Goal: Navigation & Orientation: Find specific page/section

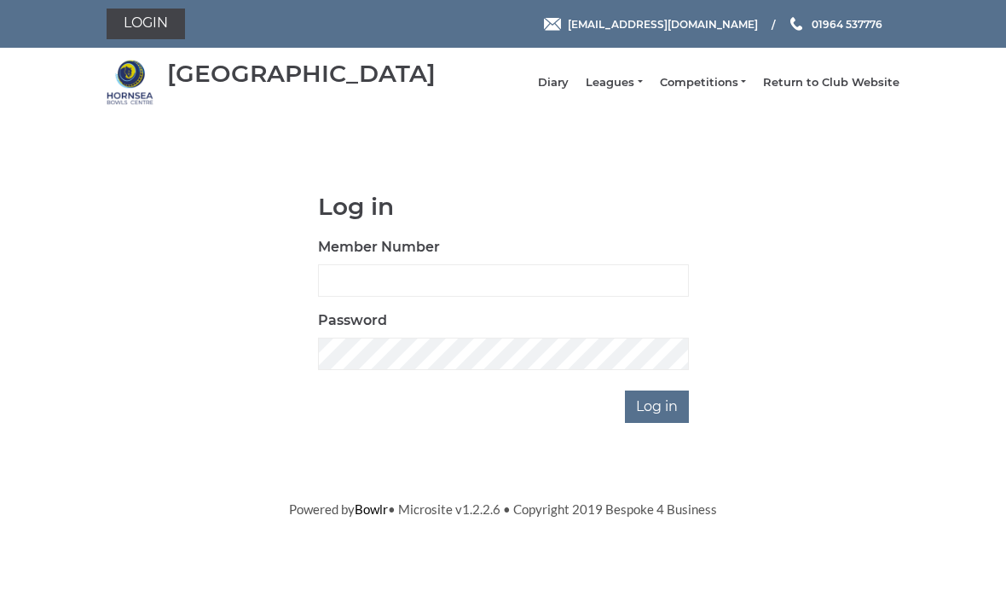
scroll to position [142, 0]
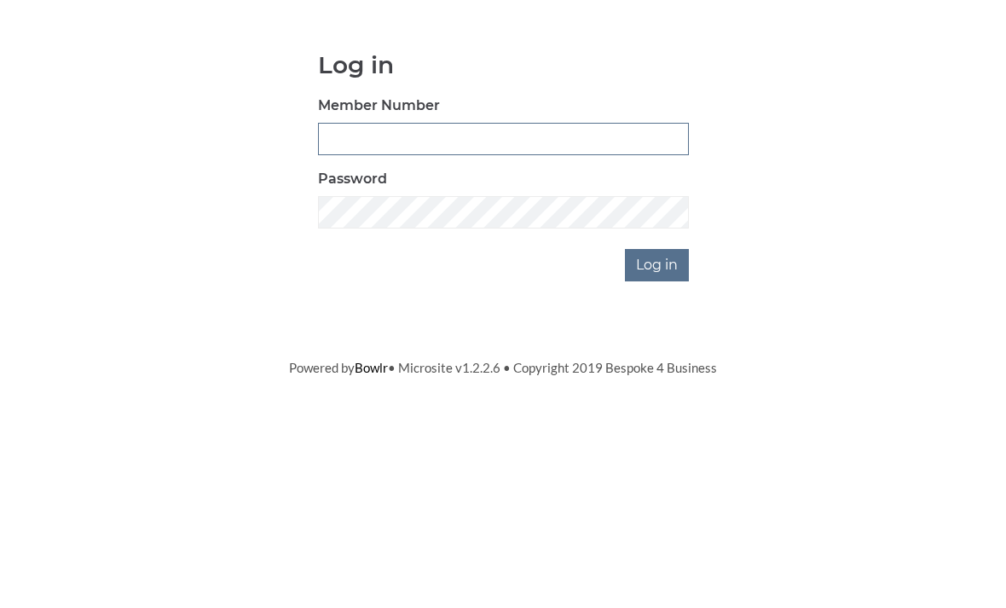
type input "0045"
click at [658, 391] on input "Log in" at bounding box center [657, 407] width 64 height 32
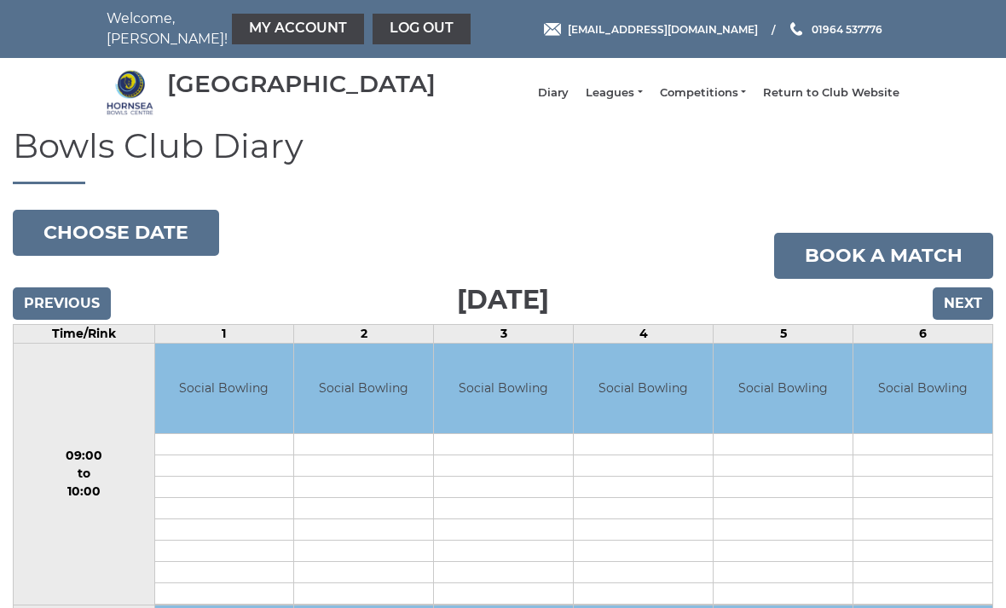
click at [254, 31] on link "My Account" at bounding box center [298, 29] width 132 height 31
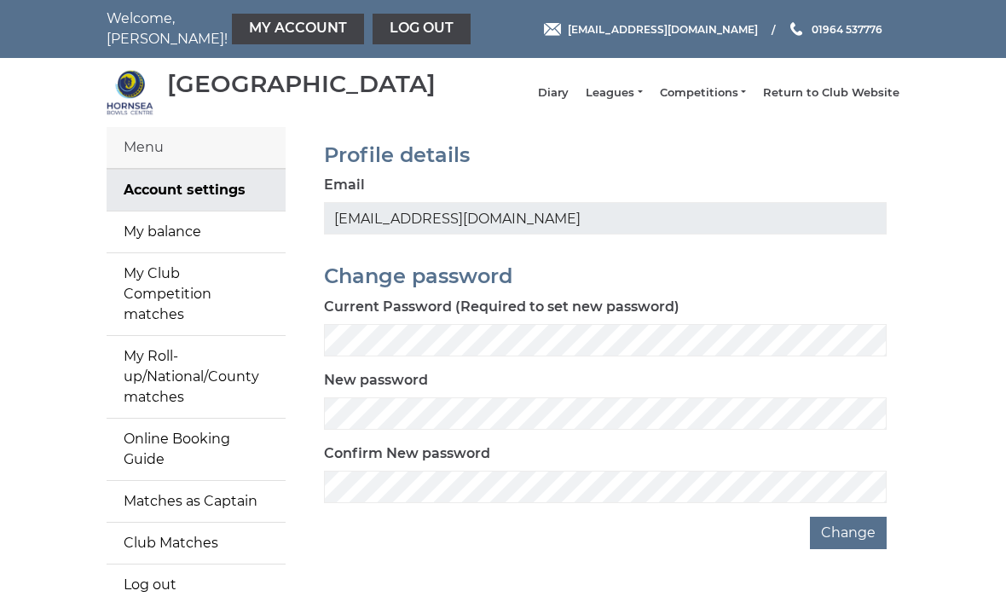
click at [183, 252] on link "My balance" at bounding box center [196, 232] width 179 height 41
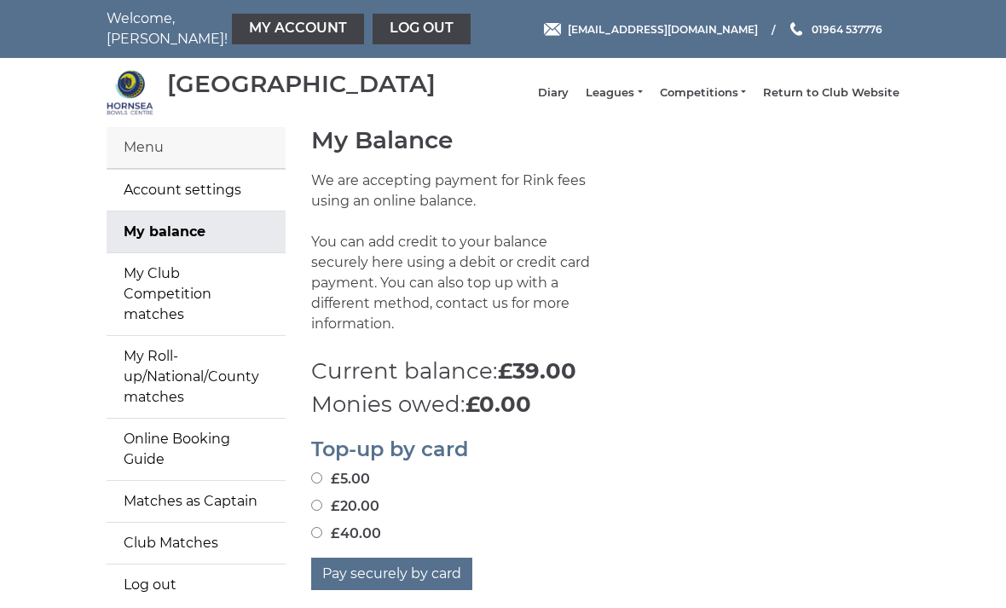
click at [636, 97] on link "Leagues" at bounding box center [614, 92] width 56 height 15
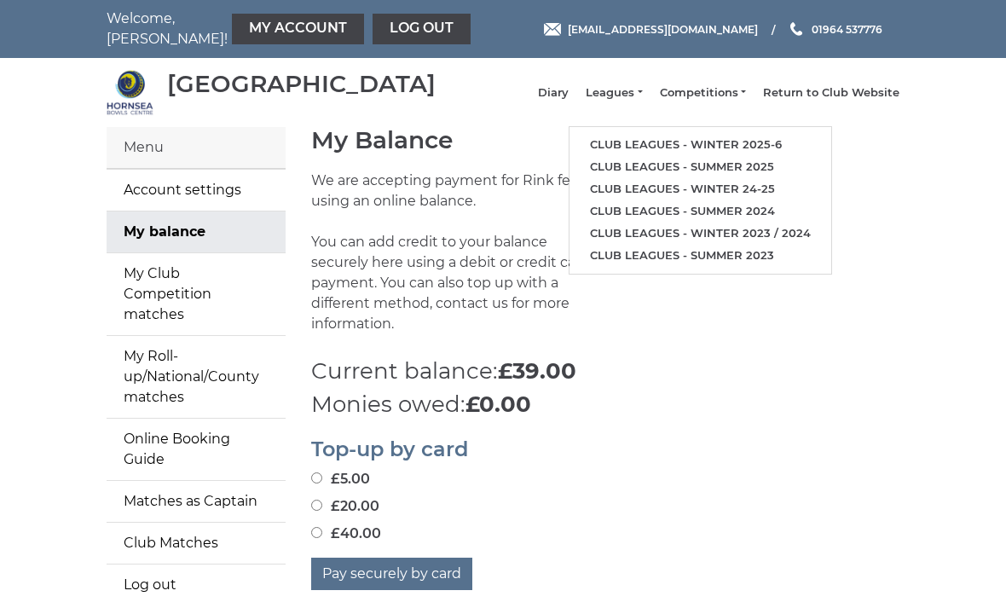
click at [758, 142] on link "Club leagues - Winter 2025-6" at bounding box center [701, 145] width 262 height 22
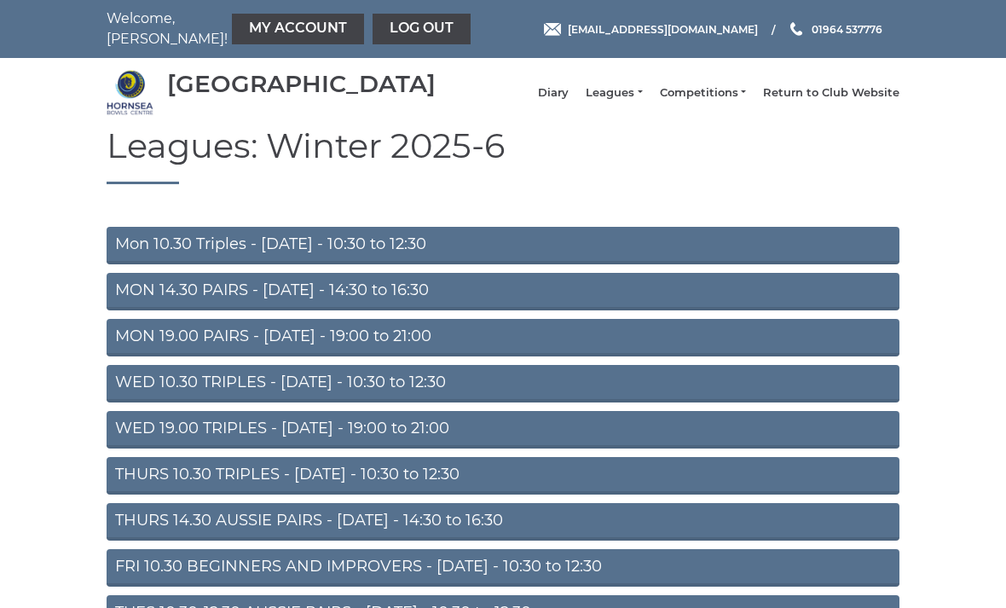
click at [498, 305] on link "MON 14.30 PAIRS - [DATE] - 14:30 to 16:30" at bounding box center [503, 292] width 793 height 38
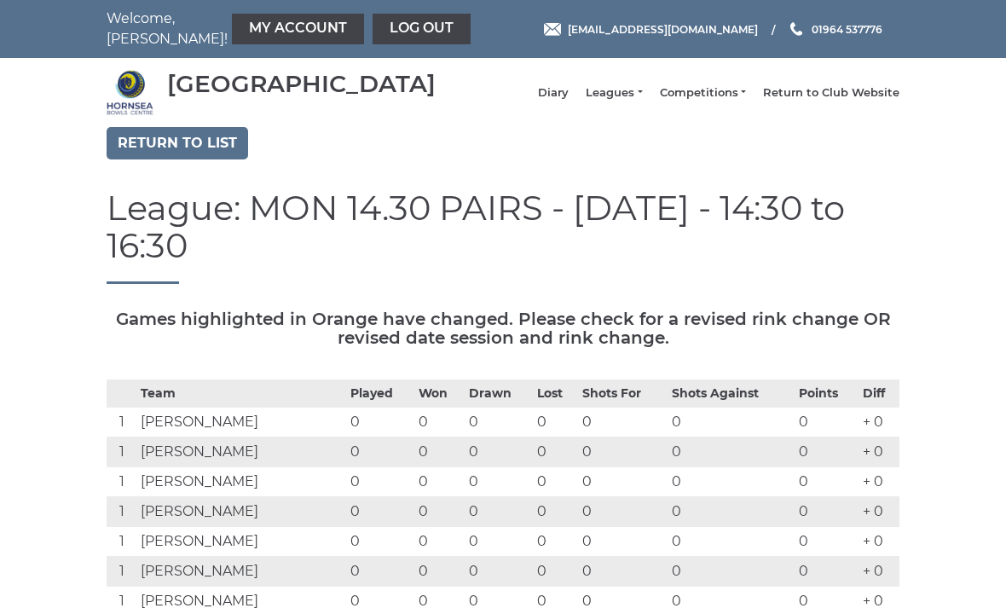
click at [192, 159] on link "Return to list" at bounding box center [178, 143] width 142 height 32
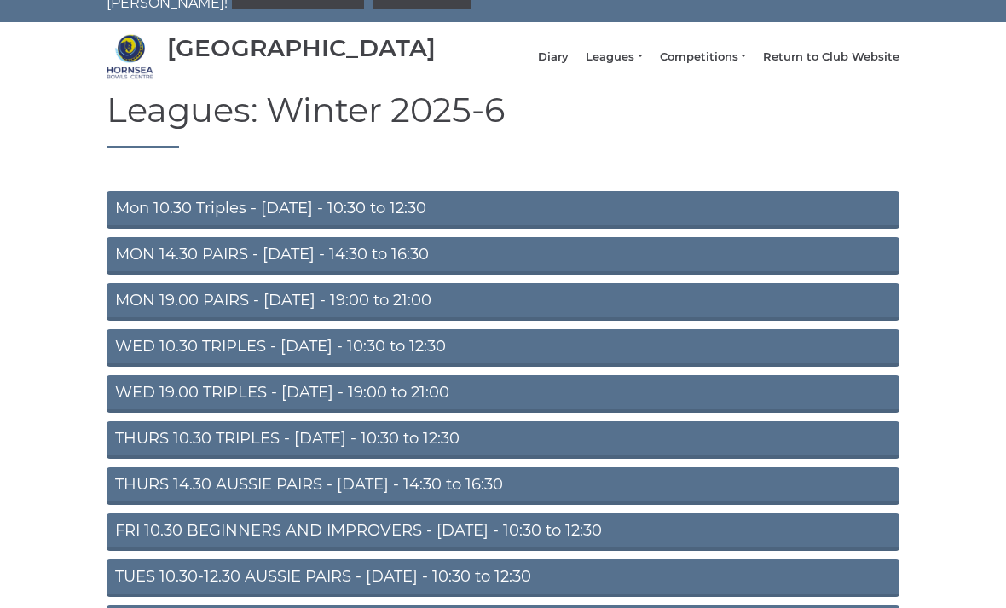
scroll to position [30, 0]
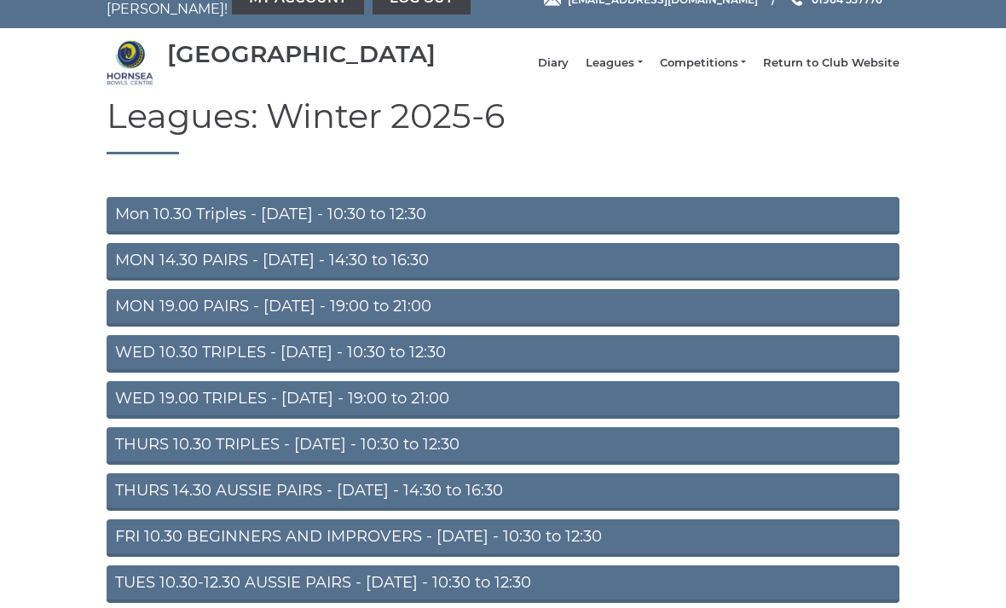
click at [508, 373] on link "WED 10.30 TRIPLES - [DATE] - 10:30 to 12:30" at bounding box center [503, 354] width 793 height 38
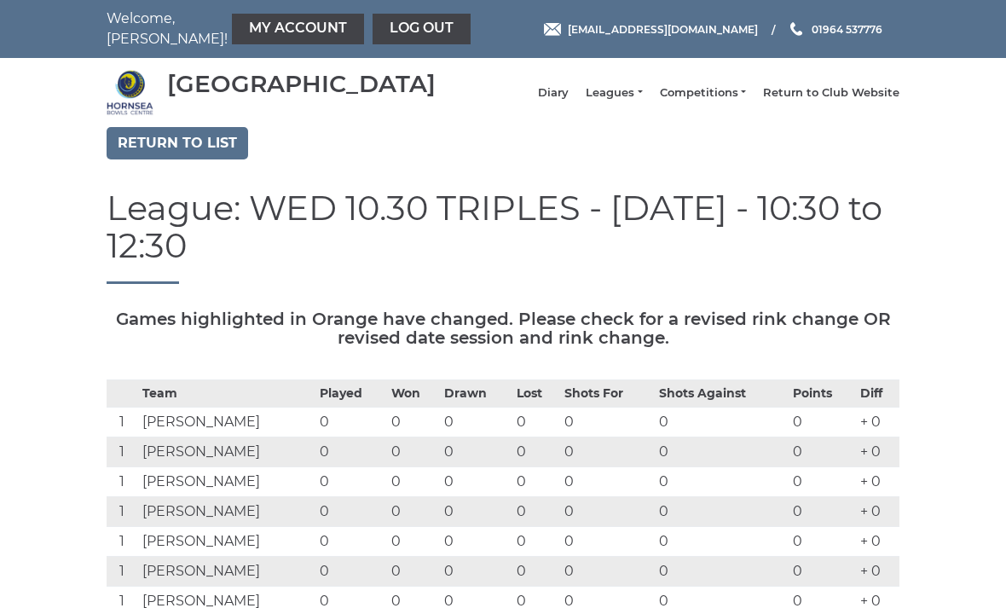
click at [196, 157] on link "Return to list" at bounding box center [178, 143] width 142 height 32
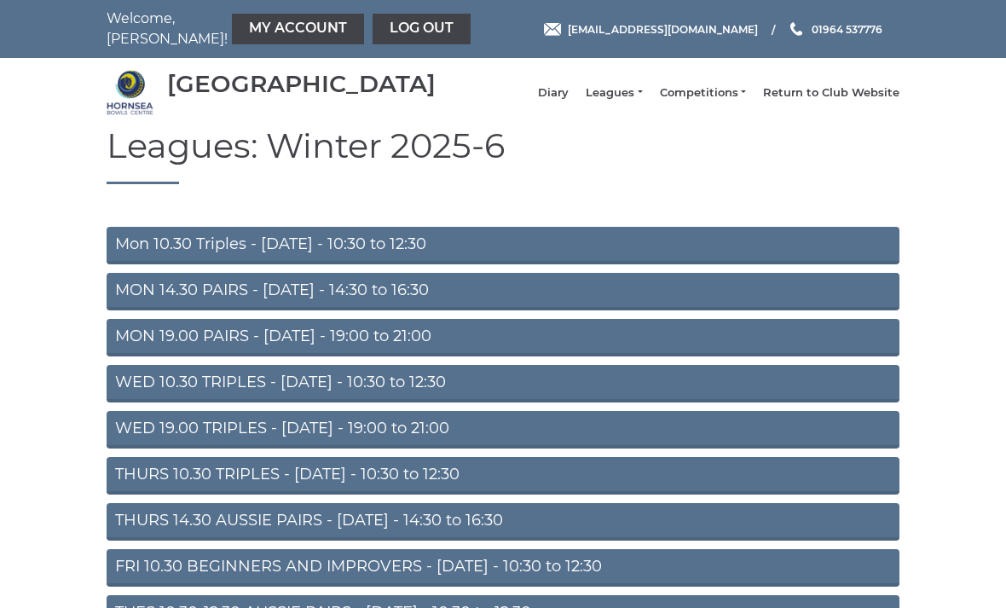
click at [559, 490] on link "THURS 10.30 TRIPLES - Thursday - 10:30 to 12:30" at bounding box center [503, 476] width 793 height 38
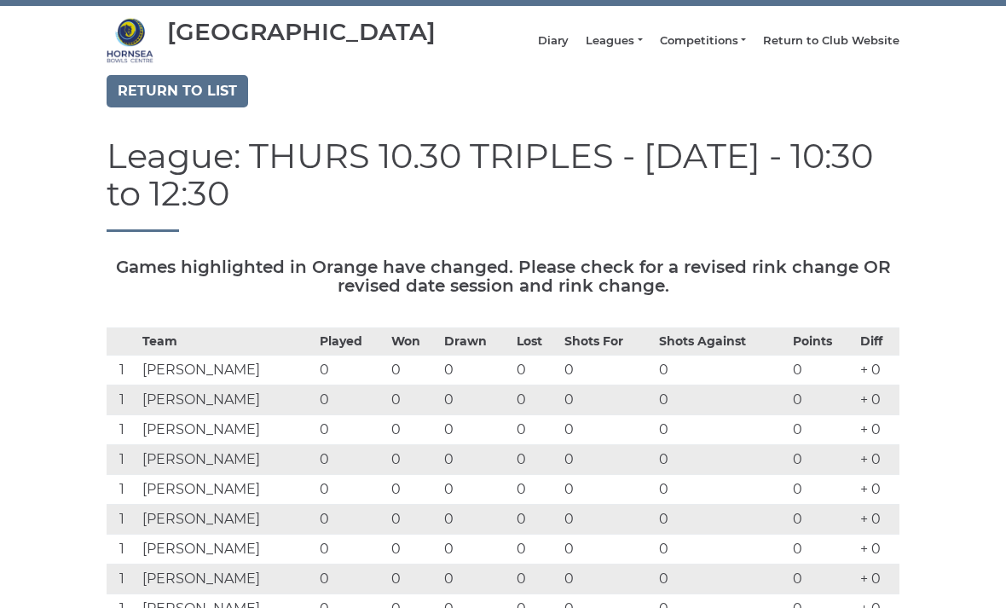
scroll to position [50, 0]
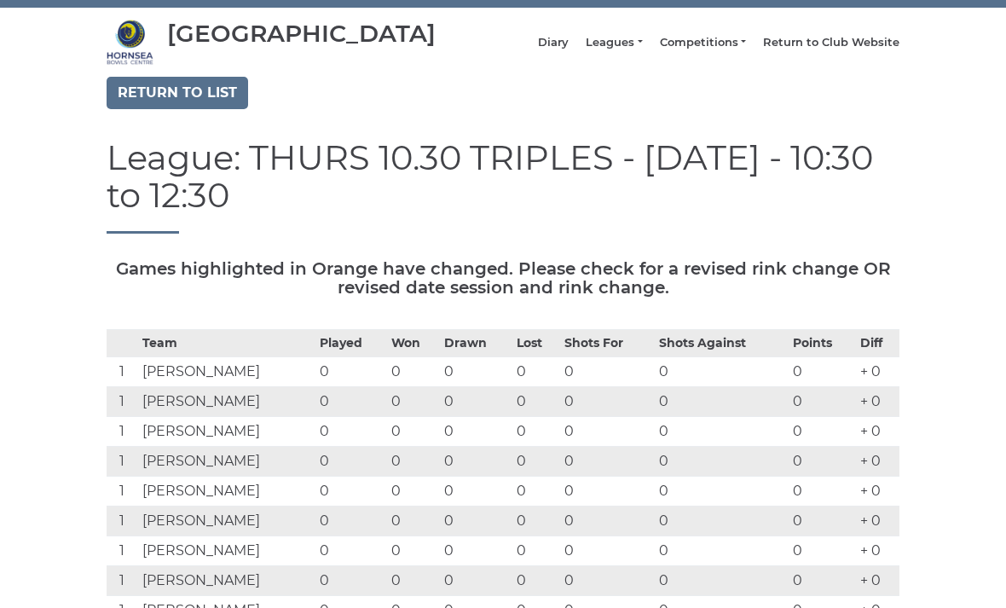
click at [206, 96] on link "Return to list" at bounding box center [178, 93] width 142 height 32
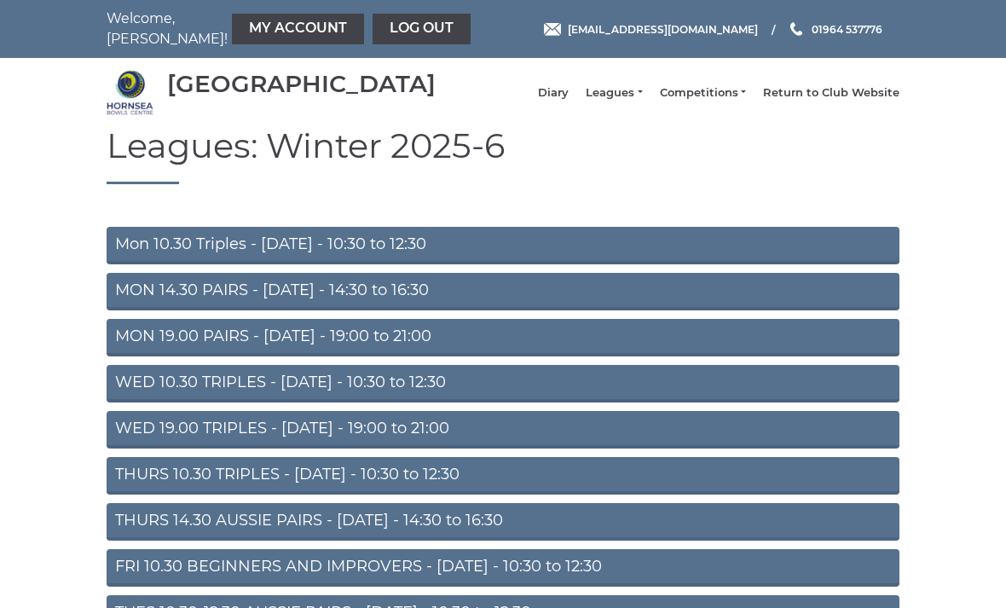
click at [526, 443] on link "WED 19.00 TRIPLES - Wednesday - 19:00 to 21:00" at bounding box center [503, 430] width 793 height 38
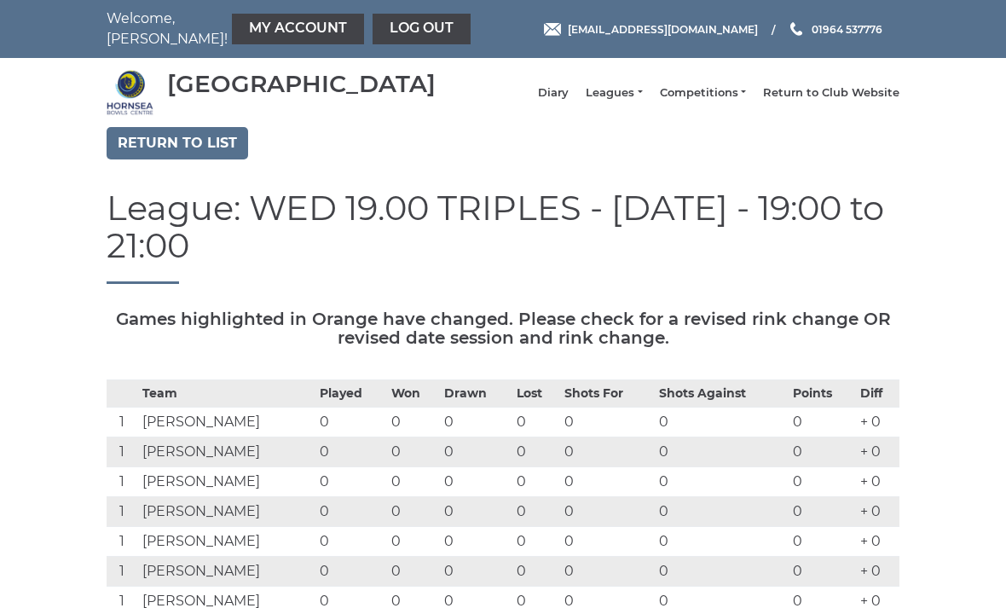
click at [569, 95] on link "Diary" at bounding box center [553, 92] width 31 height 15
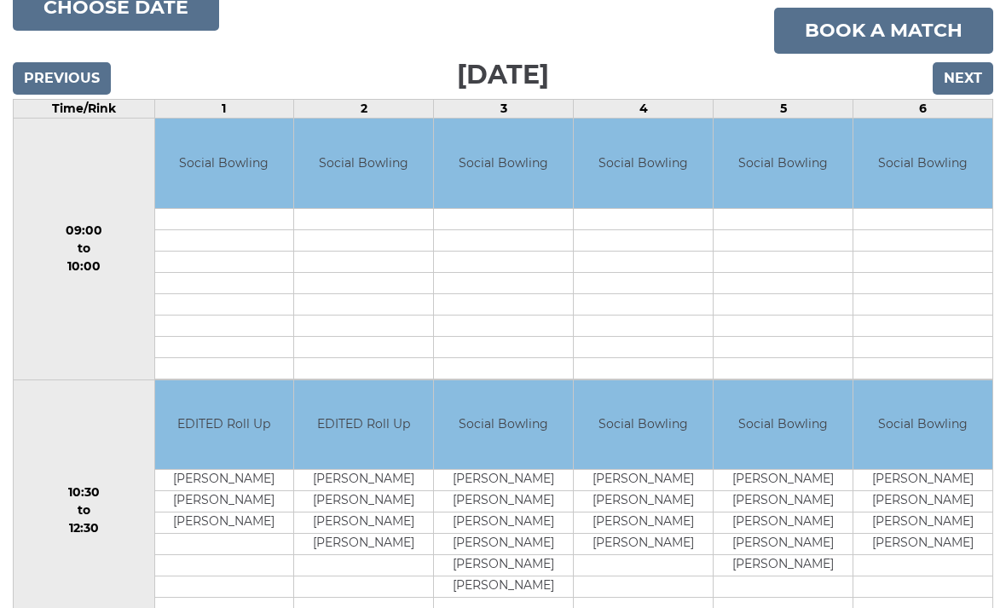
scroll to position [226, 0]
click at [960, 93] on input "Next" at bounding box center [963, 77] width 61 height 32
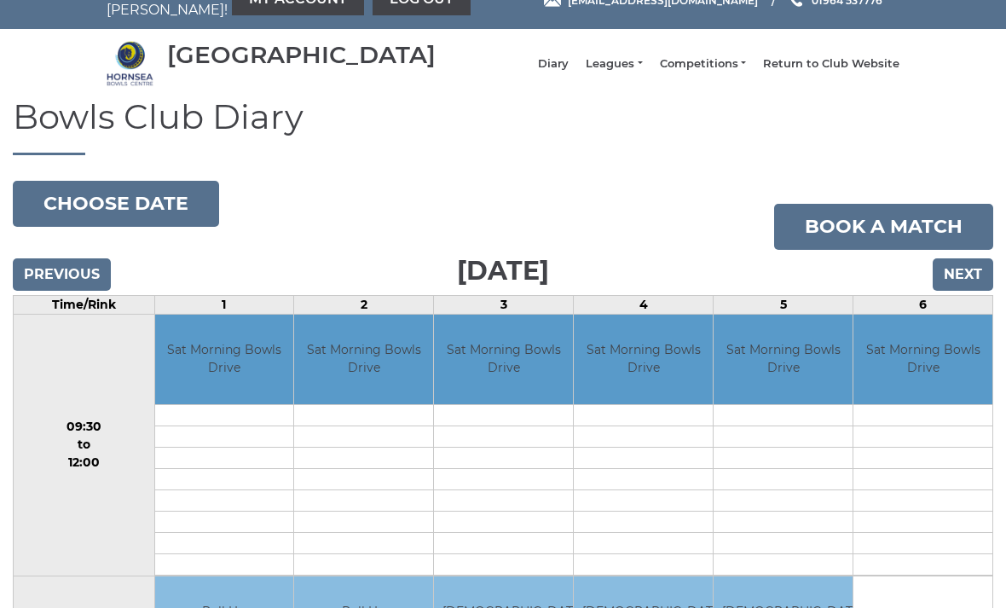
scroll to position [30, 0]
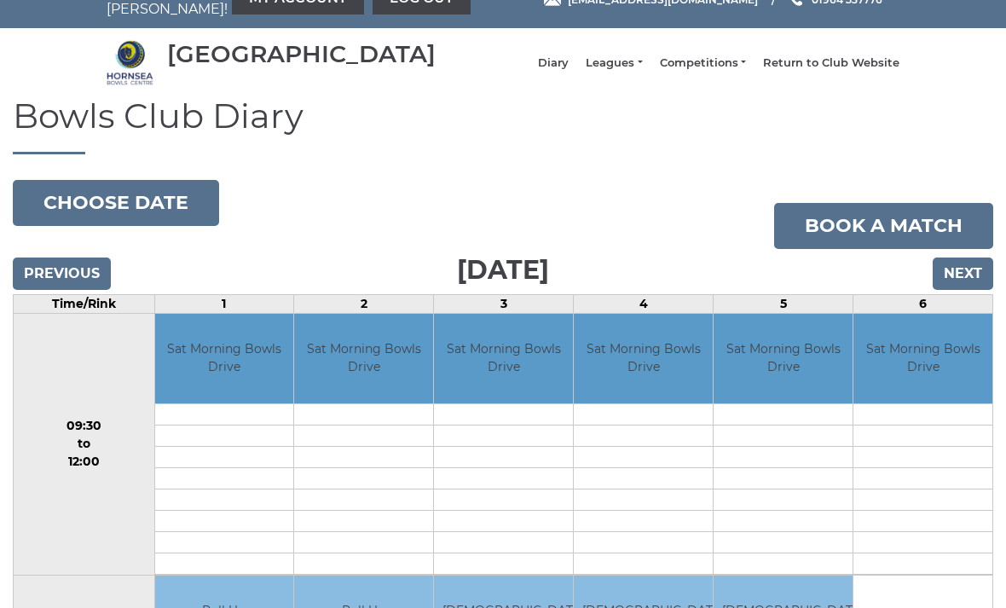
click at [970, 285] on input "Next" at bounding box center [963, 274] width 61 height 32
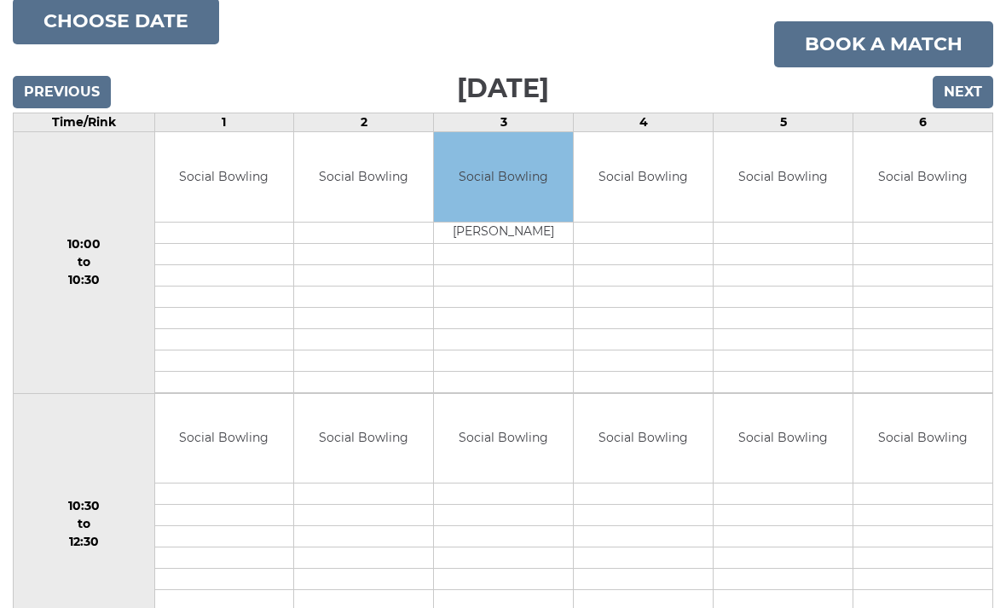
scroll to position [212, 0]
click at [960, 105] on input "Next" at bounding box center [963, 91] width 61 height 32
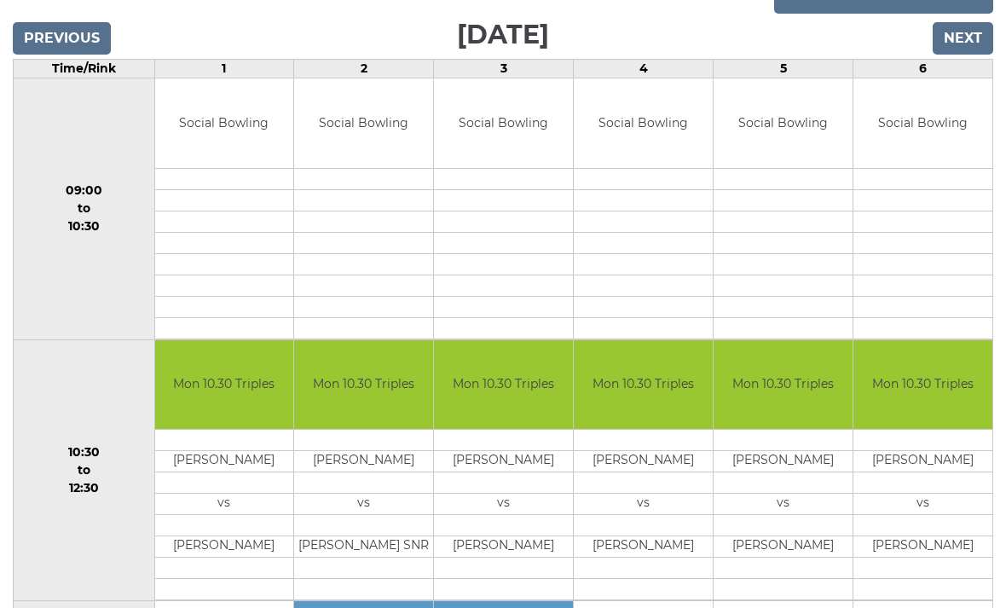
scroll to position [246, 0]
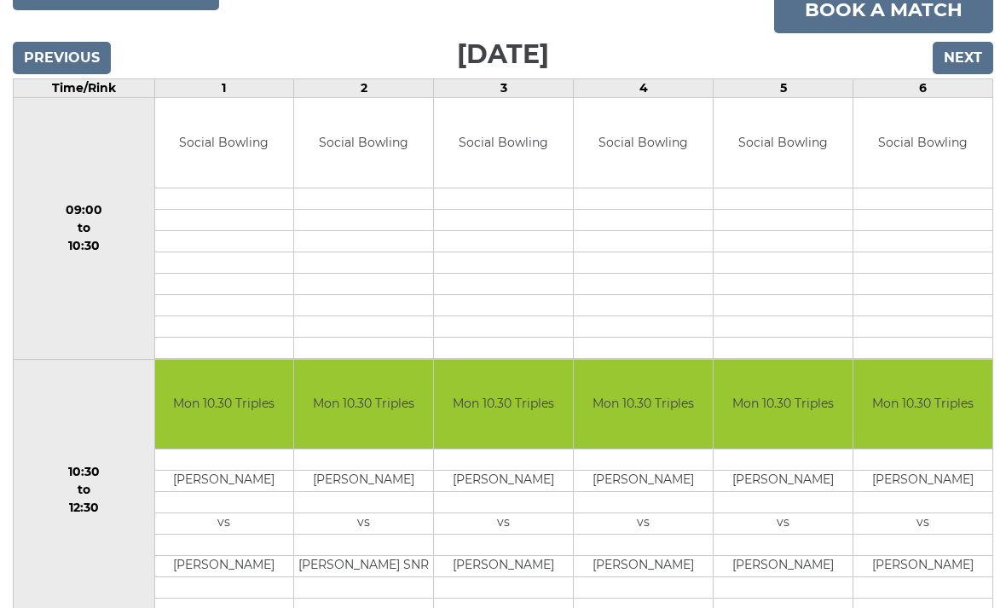
click at [971, 67] on input "Next" at bounding box center [963, 58] width 61 height 32
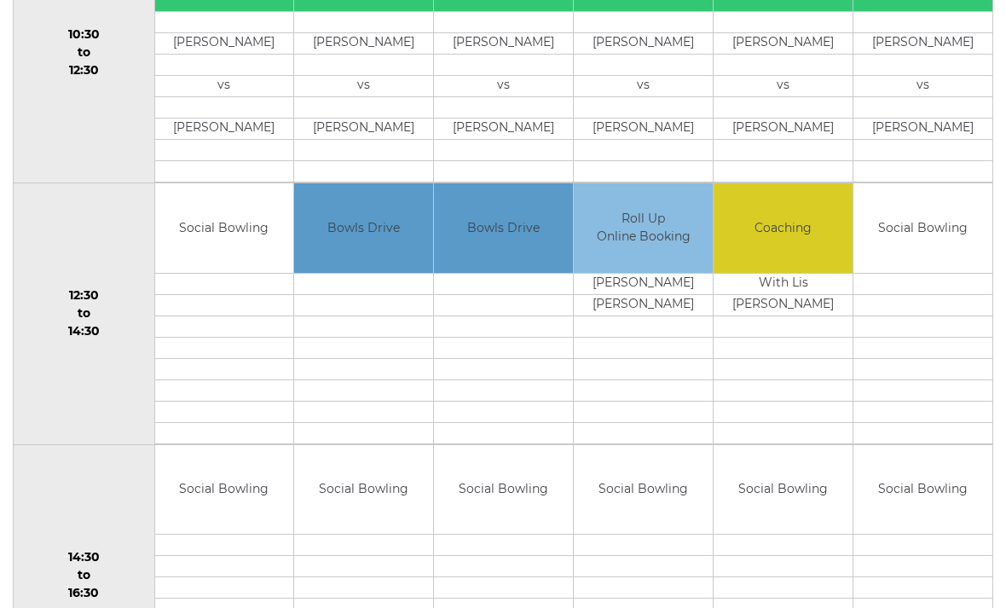
scroll to position [684, 0]
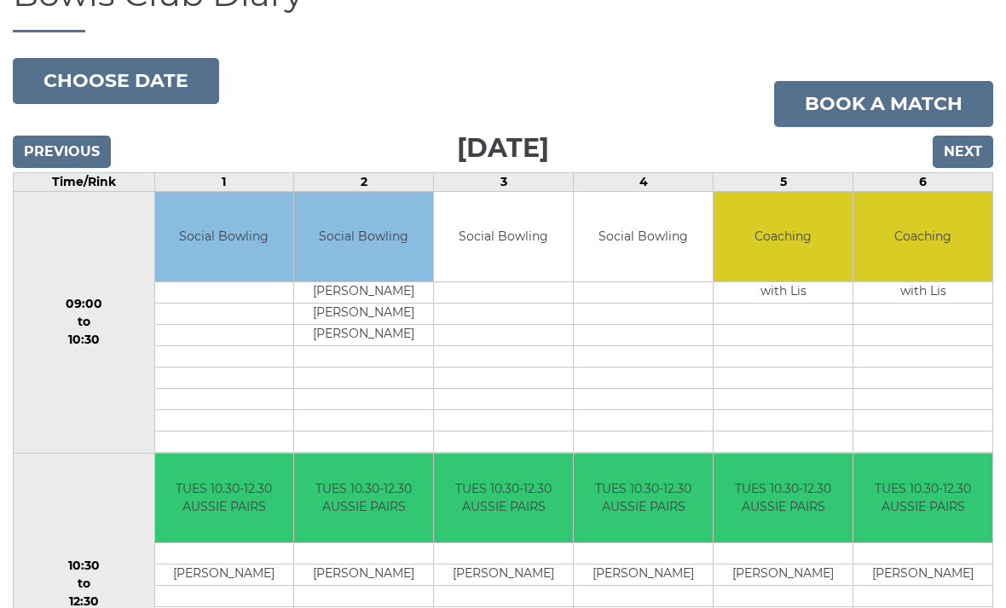
click at [970, 161] on input "Next" at bounding box center [963, 152] width 61 height 32
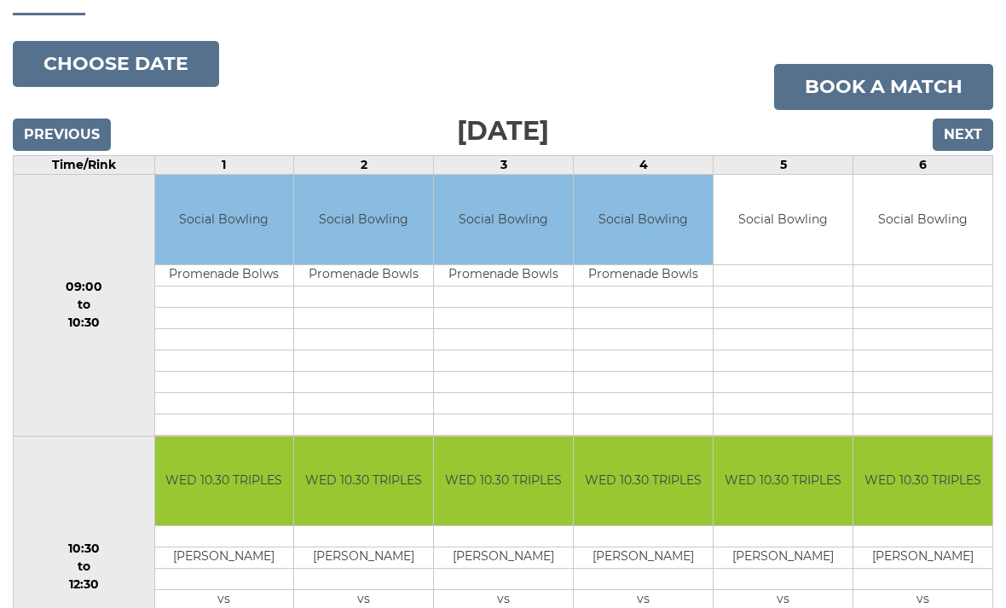
scroll to position [165, 0]
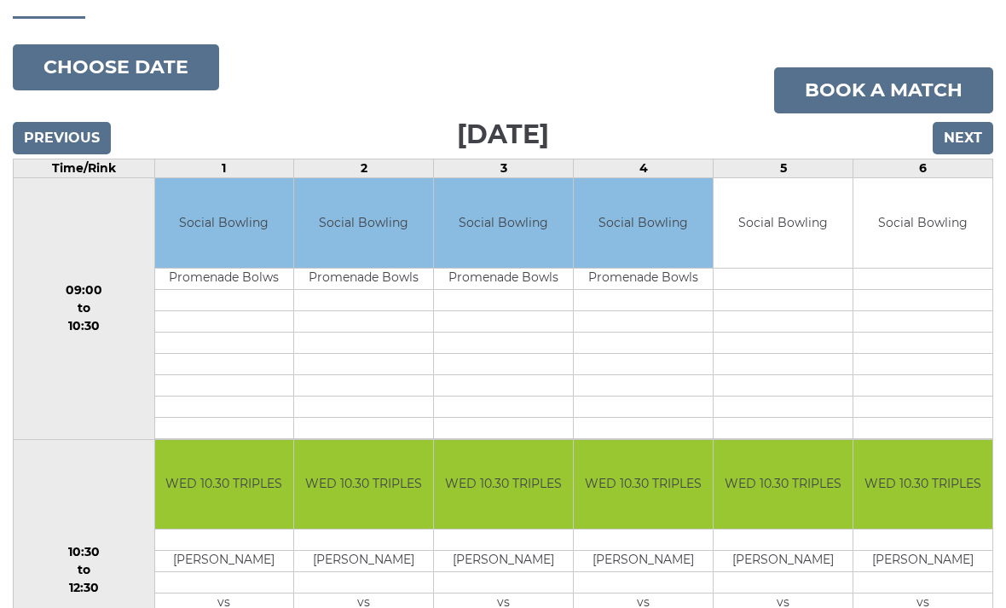
click at [964, 145] on input "Next" at bounding box center [963, 138] width 61 height 32
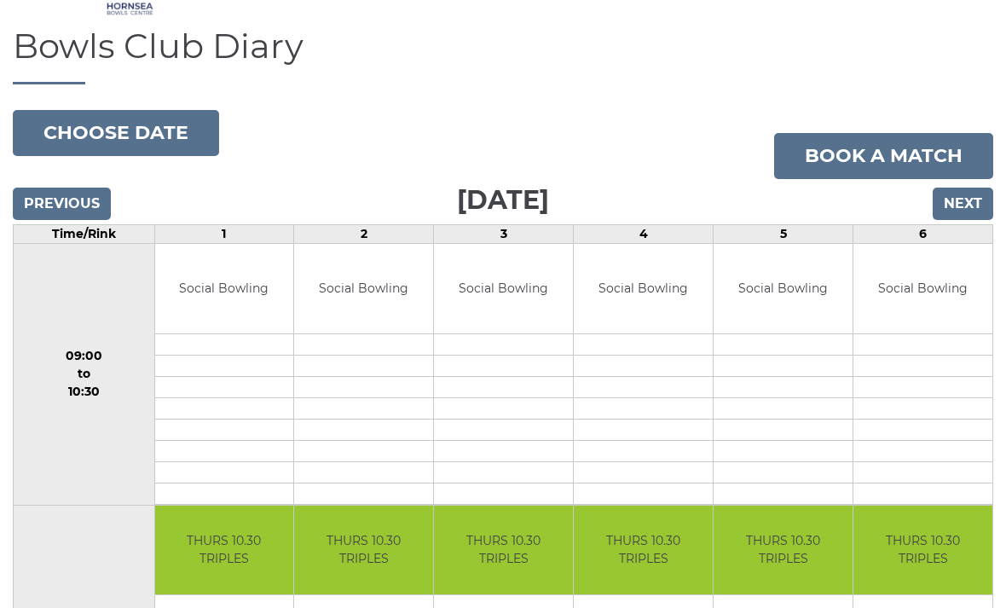
scroll to position [38, 0]
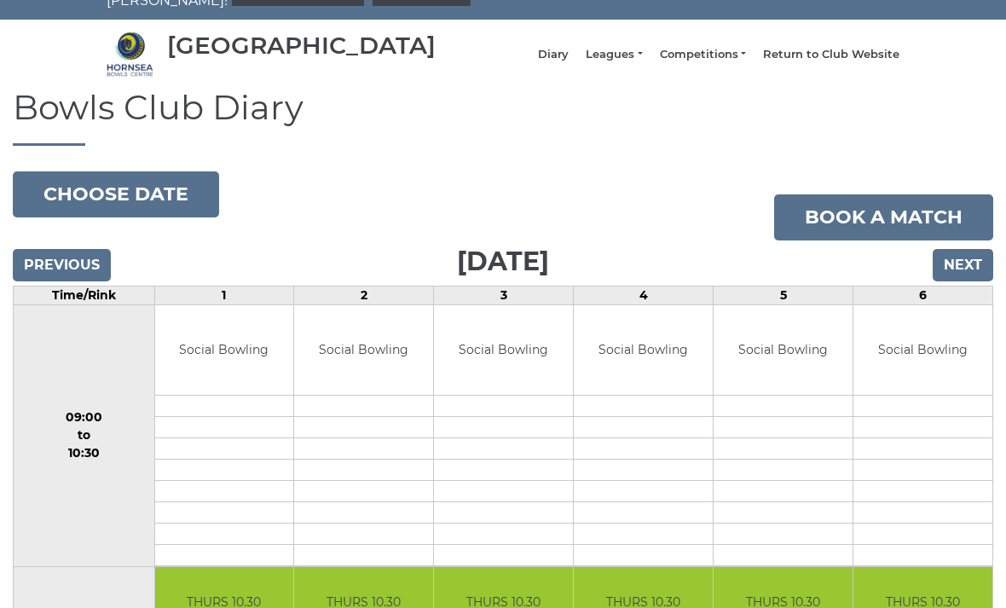
click at [971, 272] on input "Next" at bounding box center [963, 265] width 61 height 32
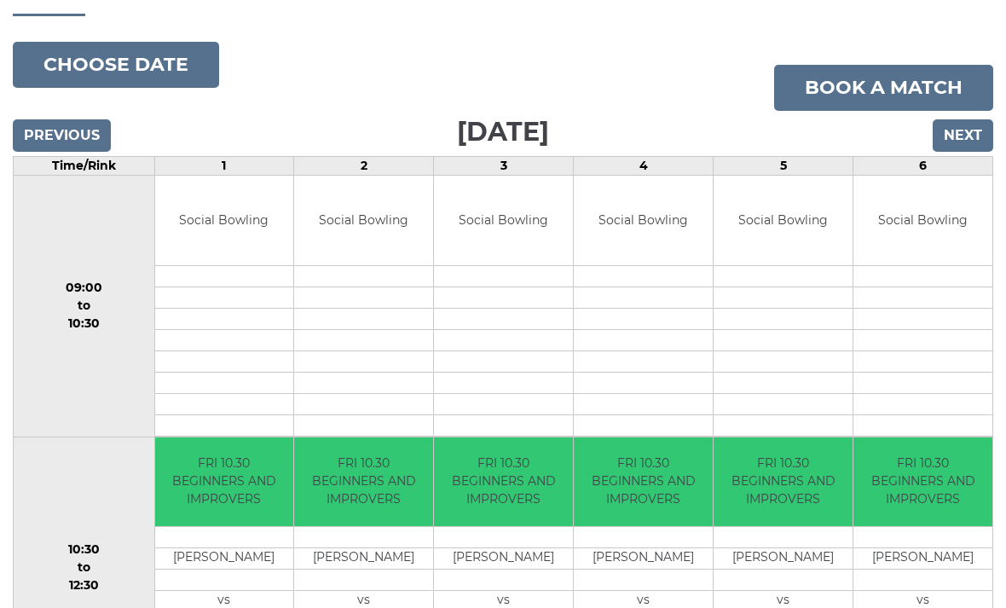
scroll to position [168, 0]
click at [968, 141] on input "Next" at bounding box center [963, 135] width 61 height 32
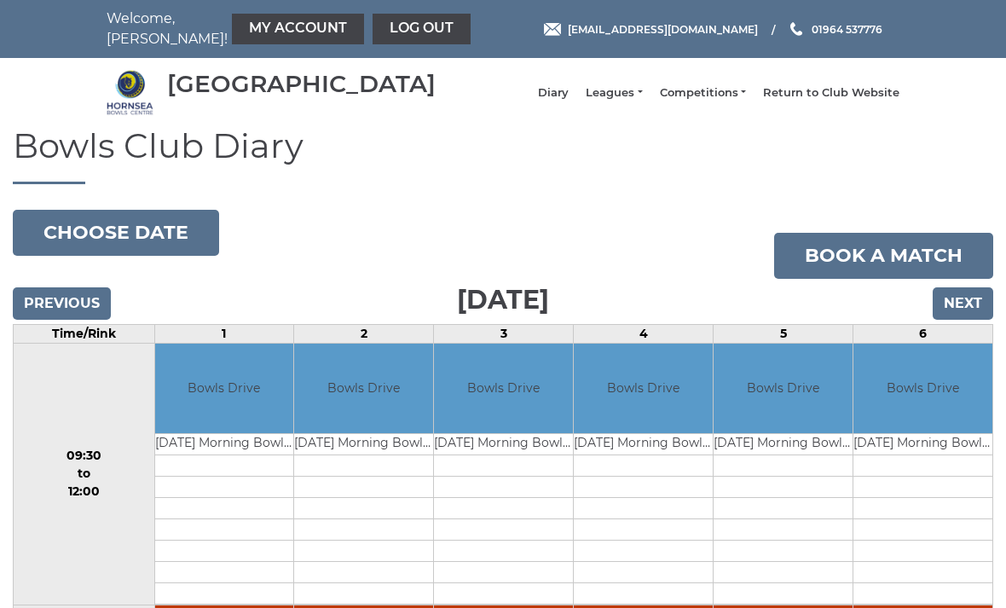
click at [963, 311] on input "Next" at bounding box center [963, 303] width 61 height 32
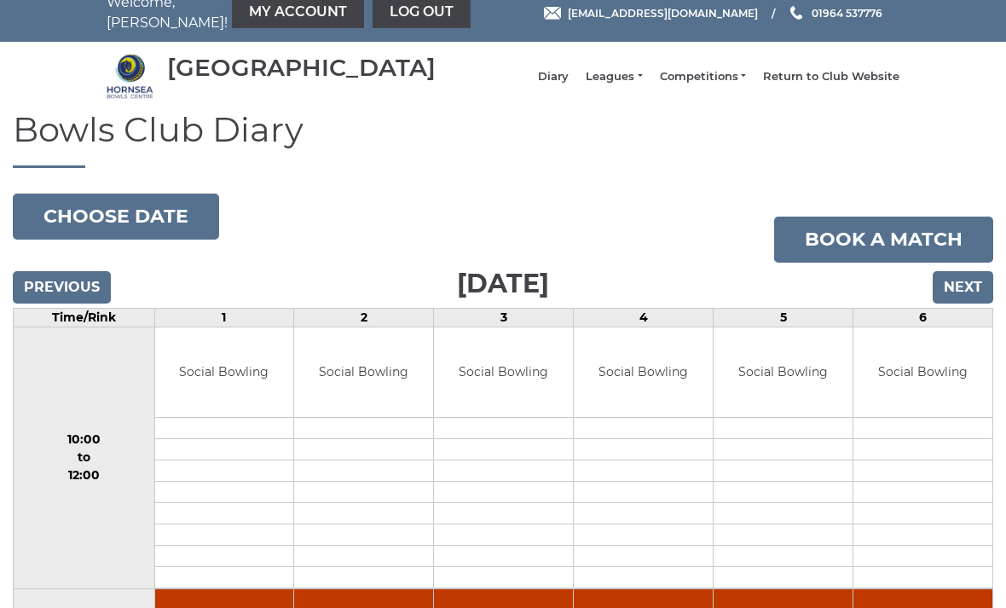
scroll to position [14, 0]
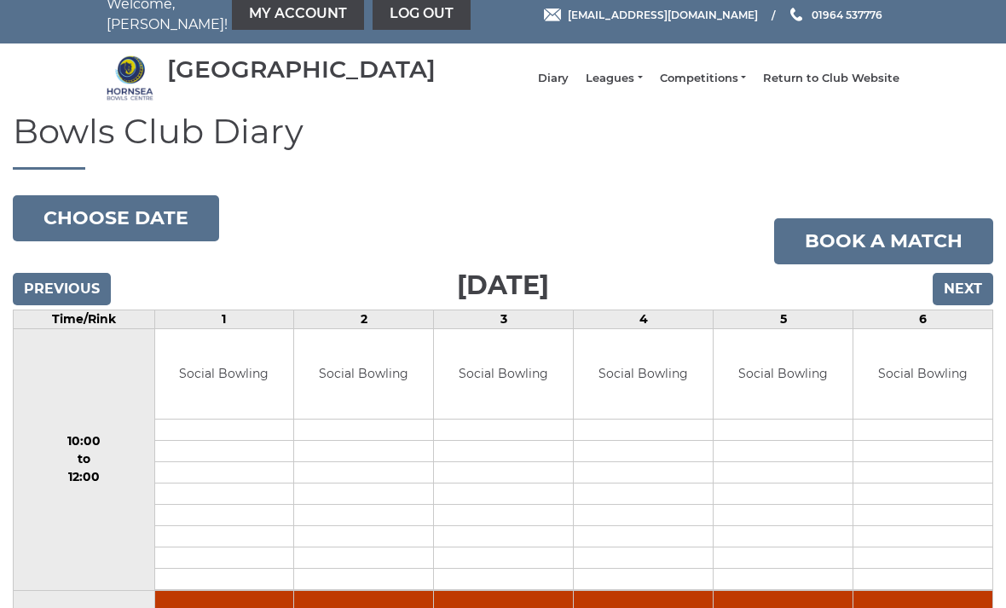
click at [965, 305] on input "Next" at bounding box center [963, 289] width 61 height 32
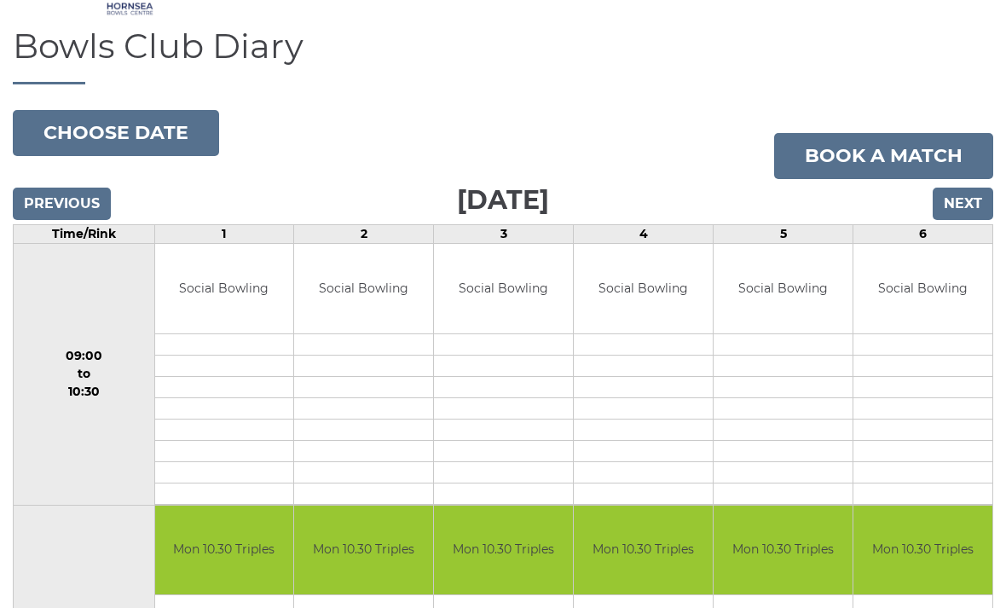
scroll to position [72, 0]
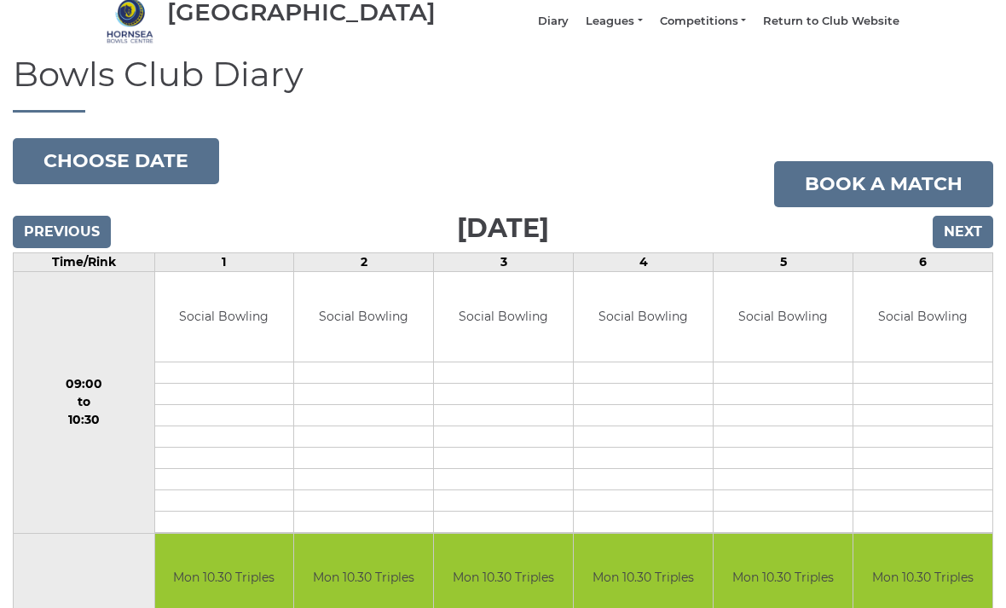
click at [967, 239] on input "Next" at bounding box center [963, 232] width 61 height 32
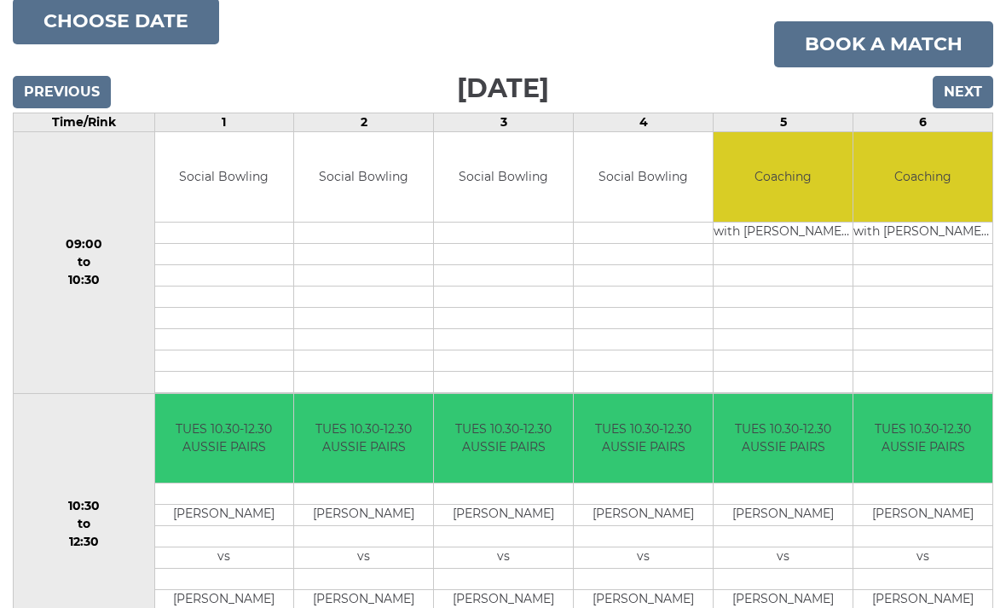
scroll to position [152, 0]
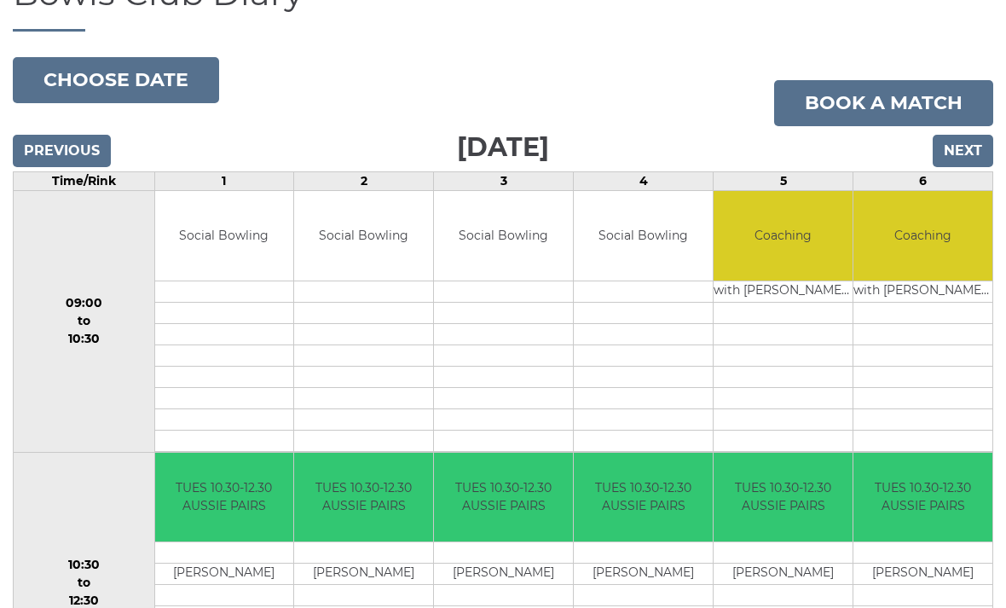
click at [966, 160] on input "Next" at bounding box center [963, 152] width 61 height 32
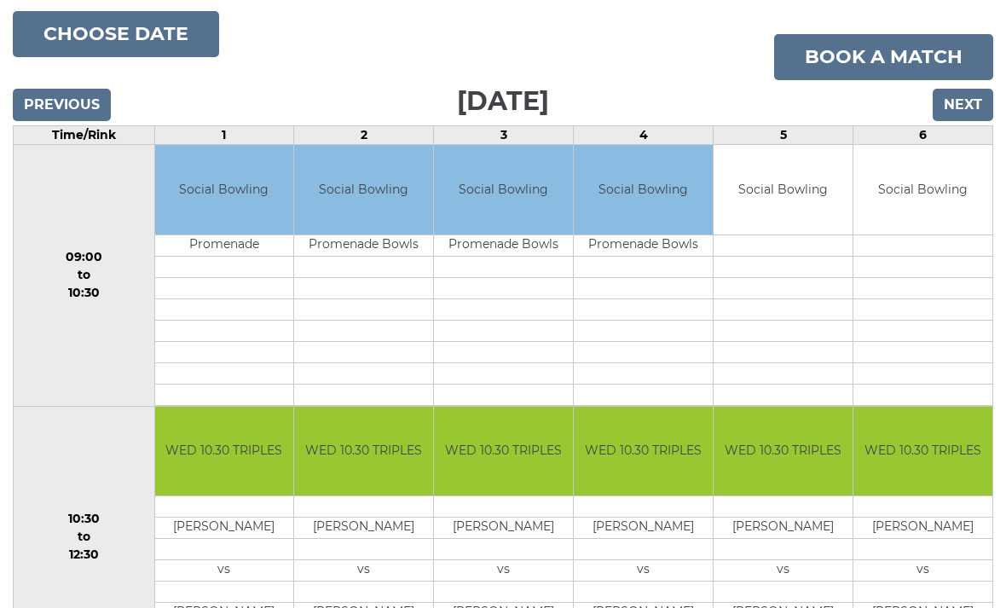
scroll to position [154, 0]
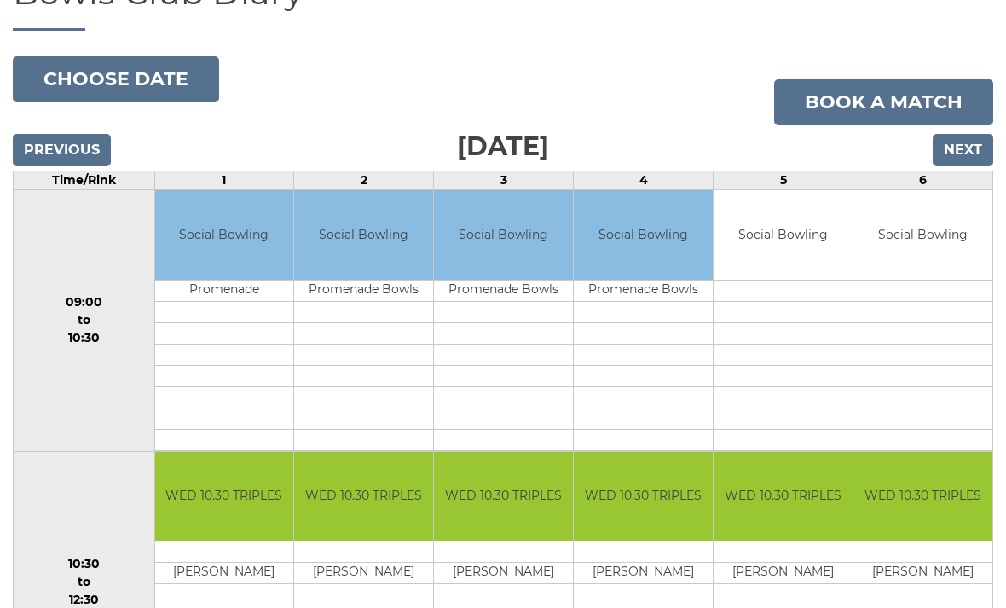
click at [971, 153] on input "Next" at bounding box center [963, 150] width 61 height 32
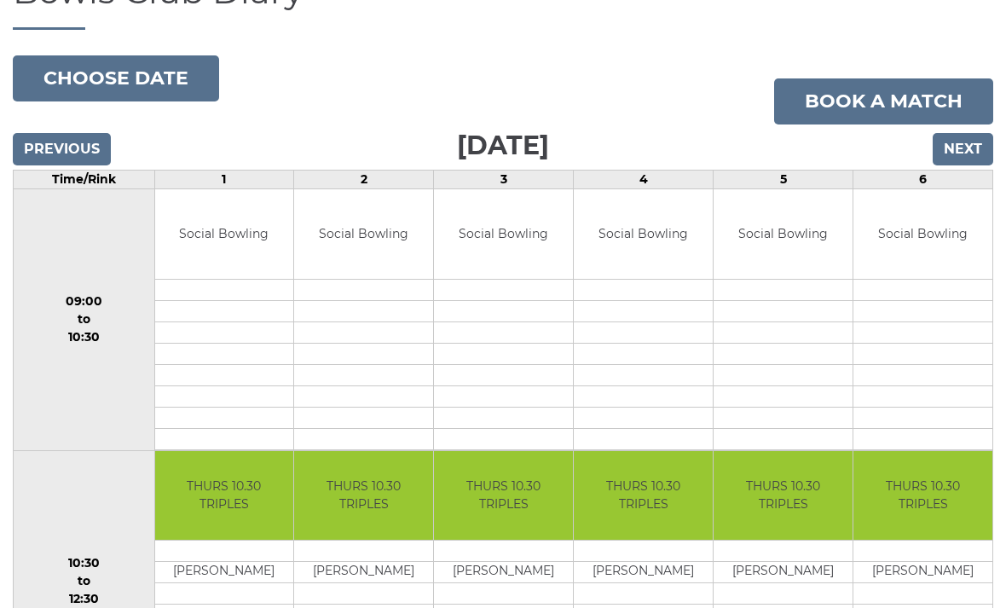
scroll to position [106, 0]
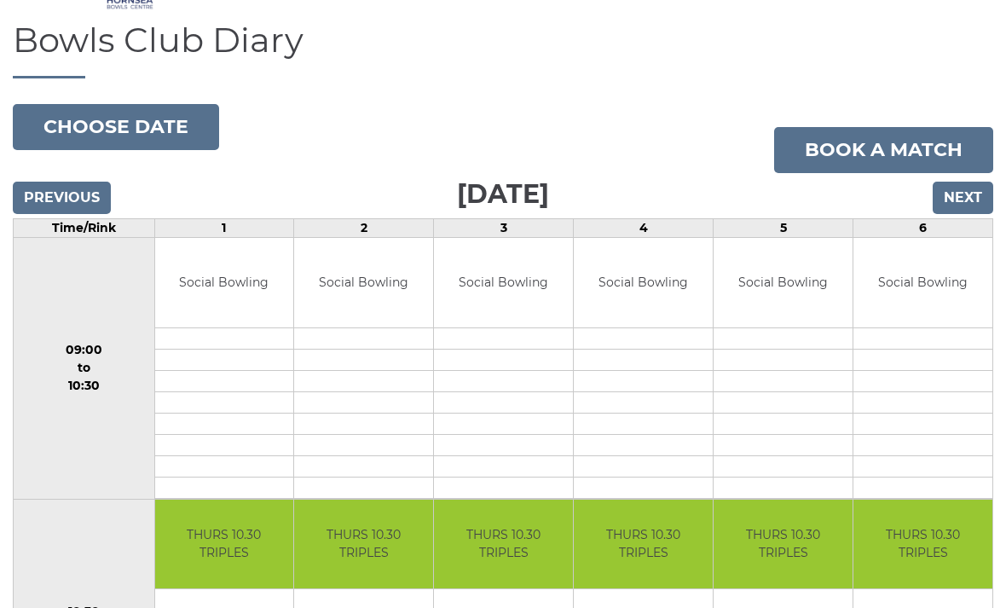
click at [968, 207] on input "Next" at bounding box center [963, 198] width 61 height 32
